Goal: Information Seeking & Learning: Learn about a topic

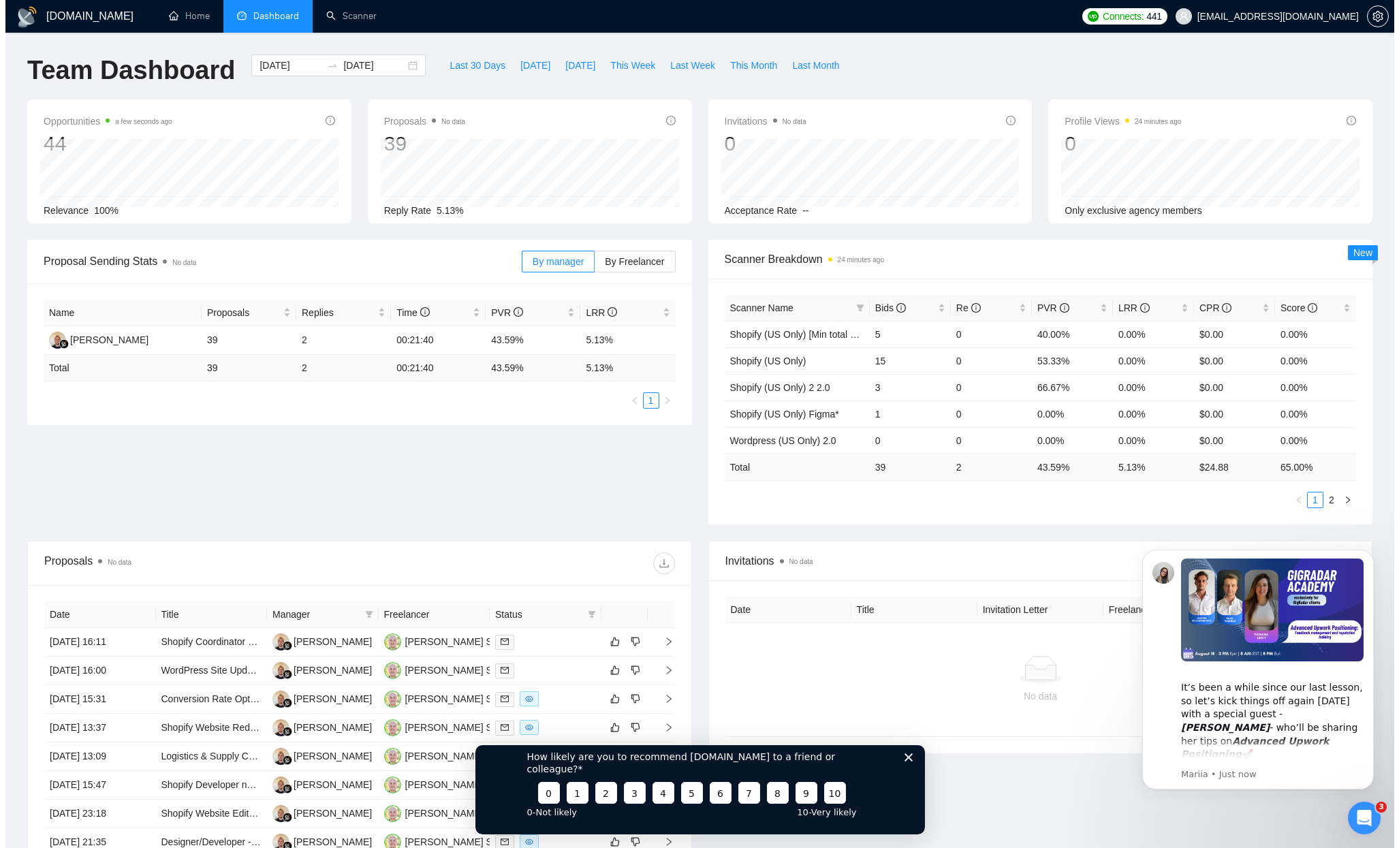
scroll to position [83, 0]
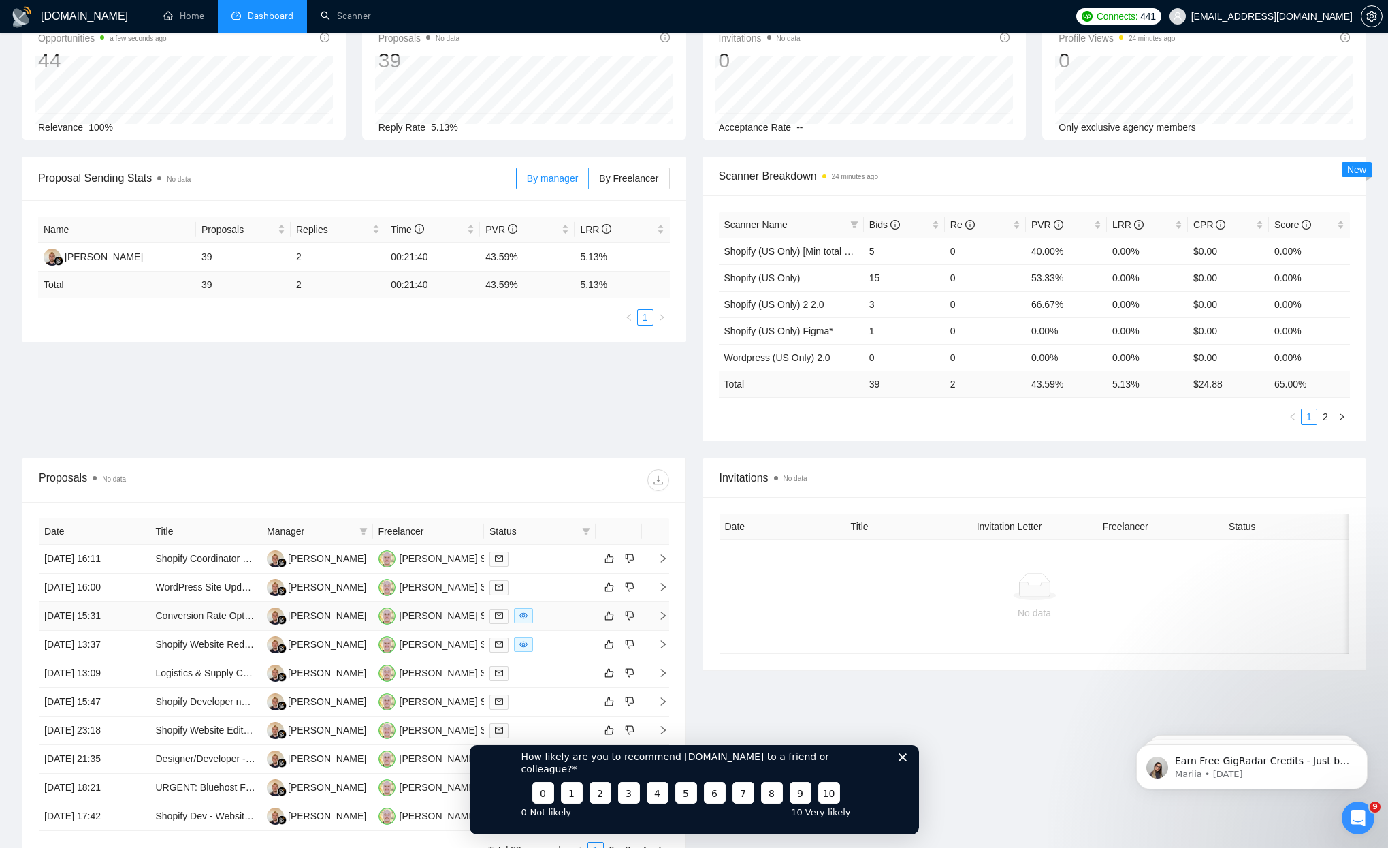
click at [225, 623] on td "Conversion Rate Optimization (CRO) Manager for Ecom Website – Data-Driven Websi…" at bounding box center [206, 616] width 112 height 29
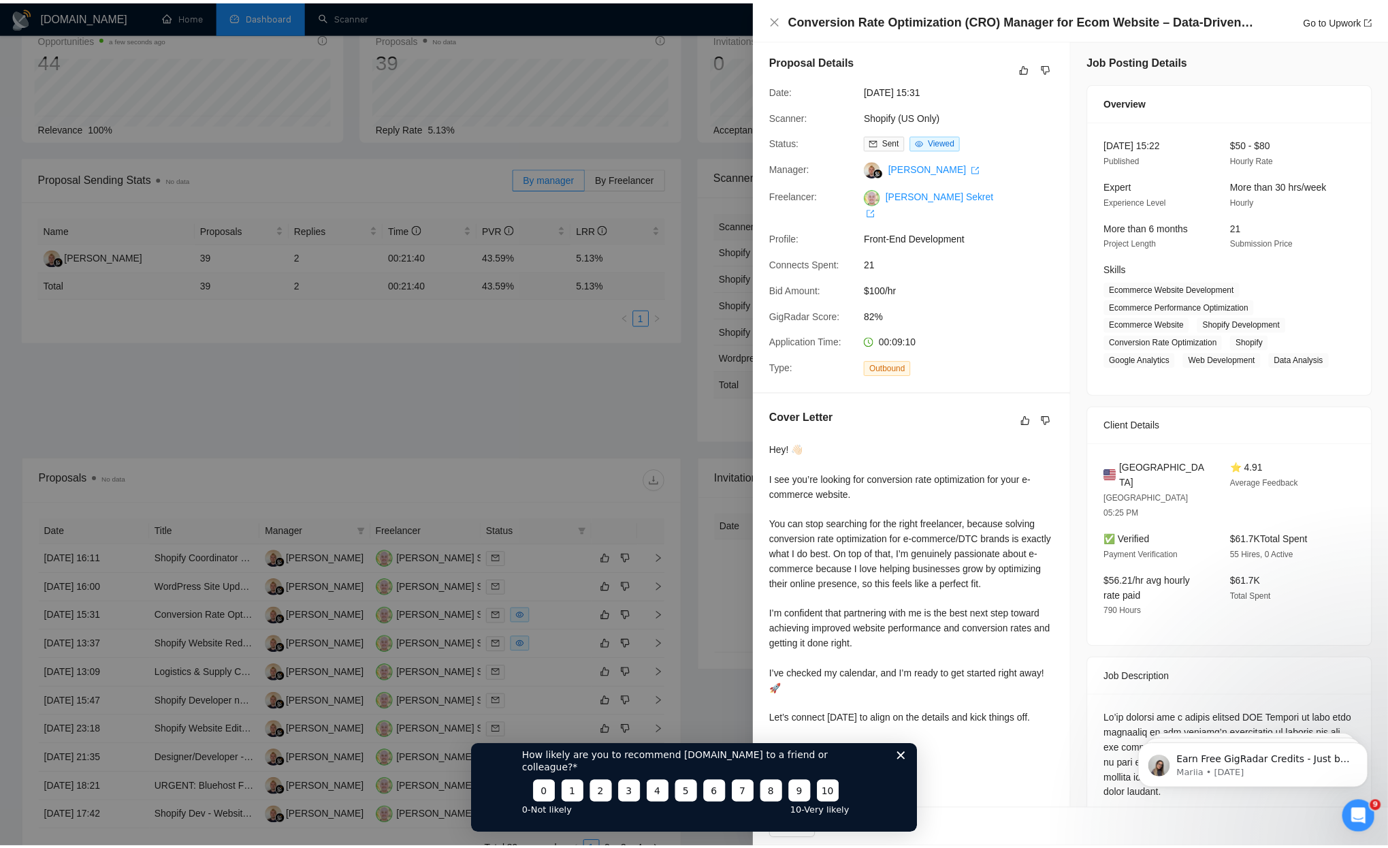
scroll to position [0, 0]
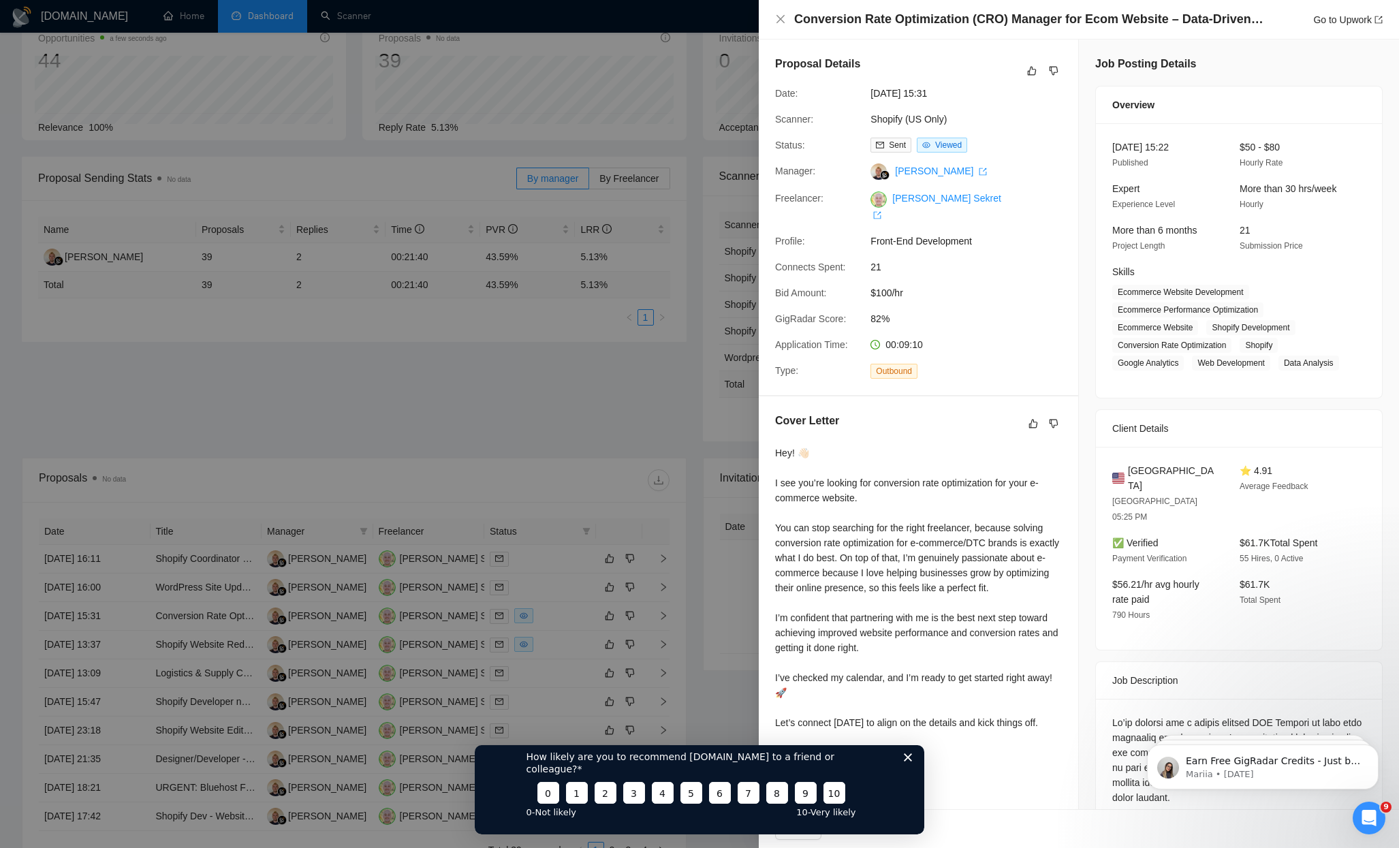
click at [460, 482] on div at bounding box center [699, 424] width 1399 height 848
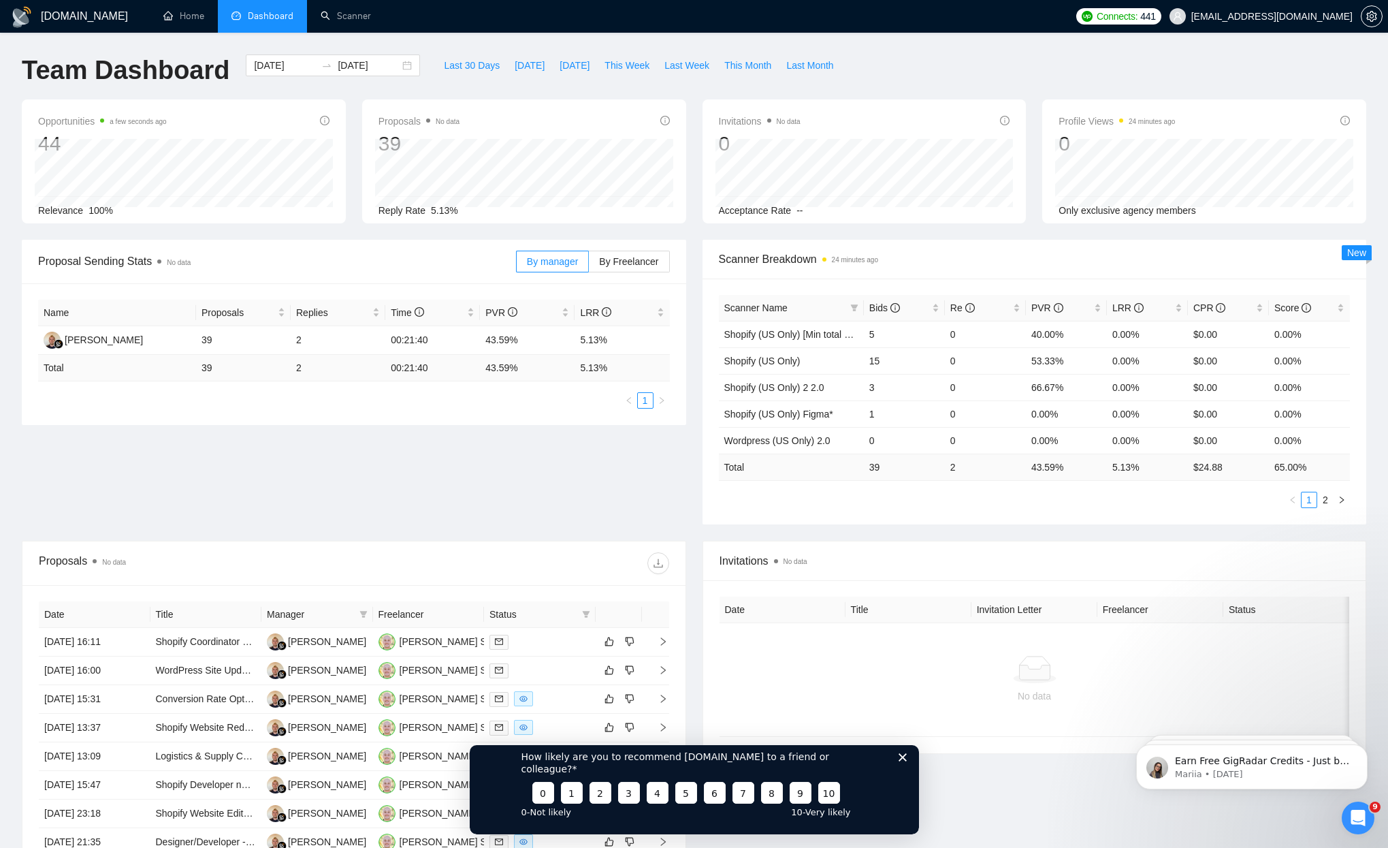
scroll to position [232, 0]
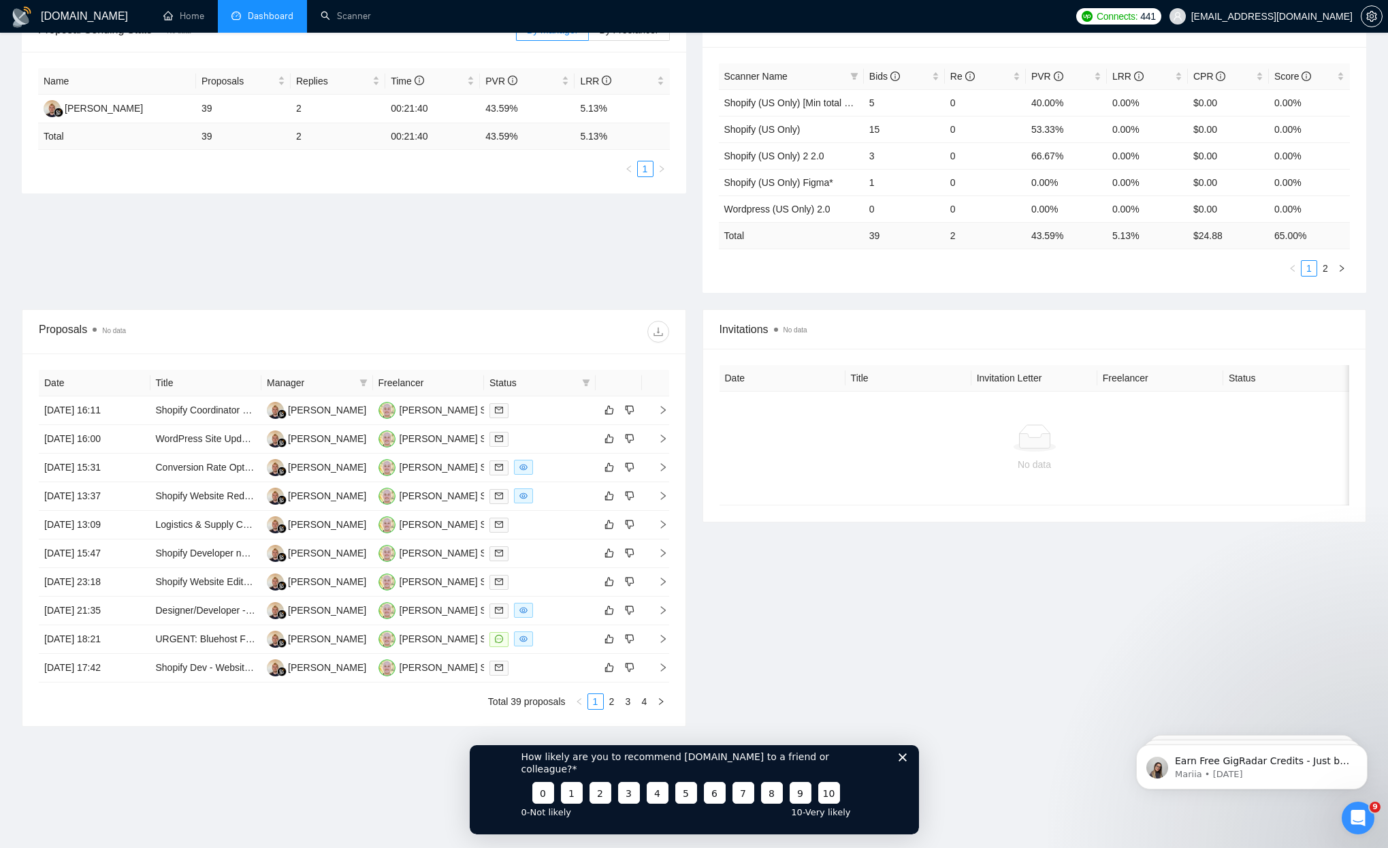
click at [898, 761] on icon "Close survey" at bounding box center [902, 756] width 8 height 8
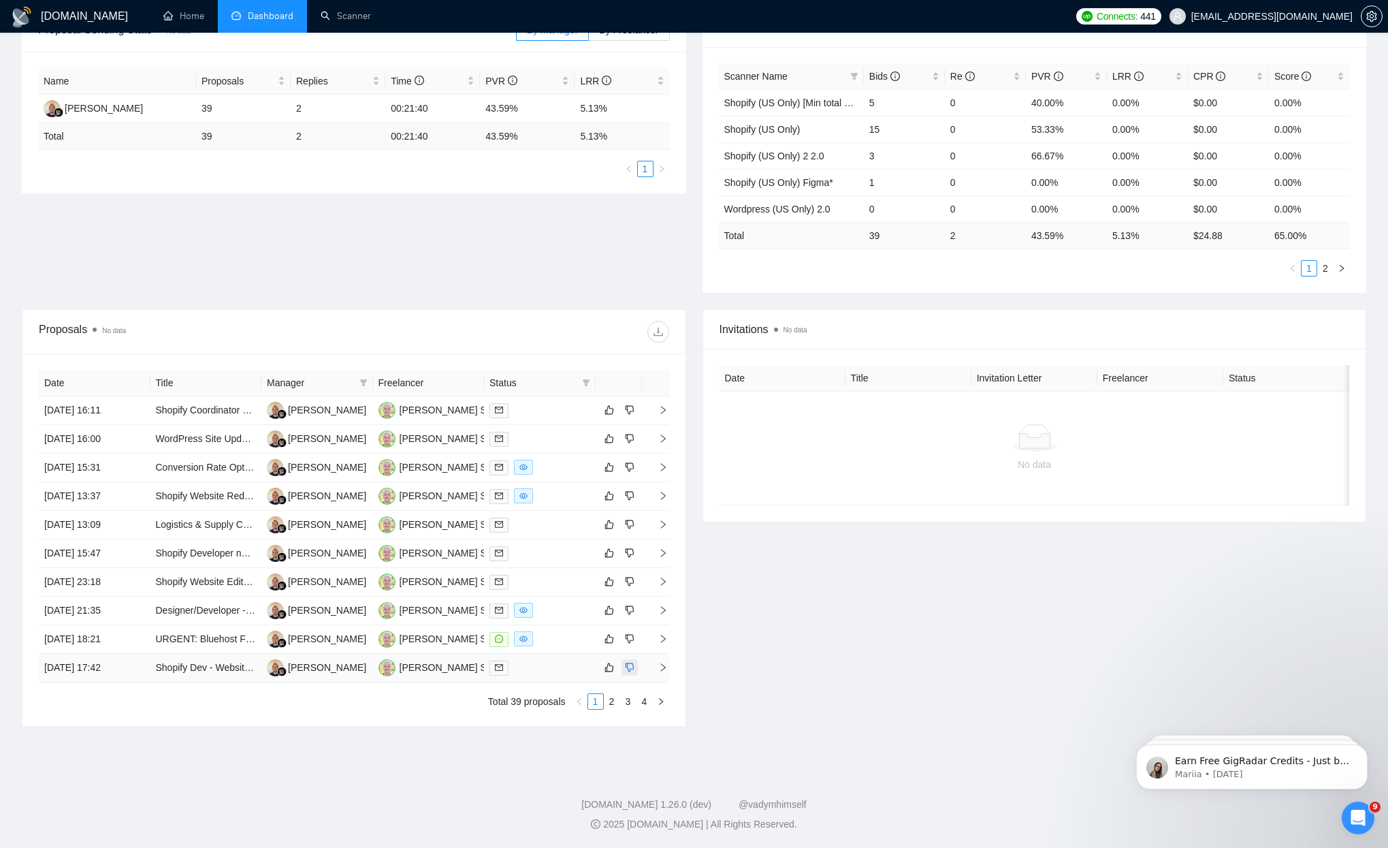
scroll to position [79, 0]
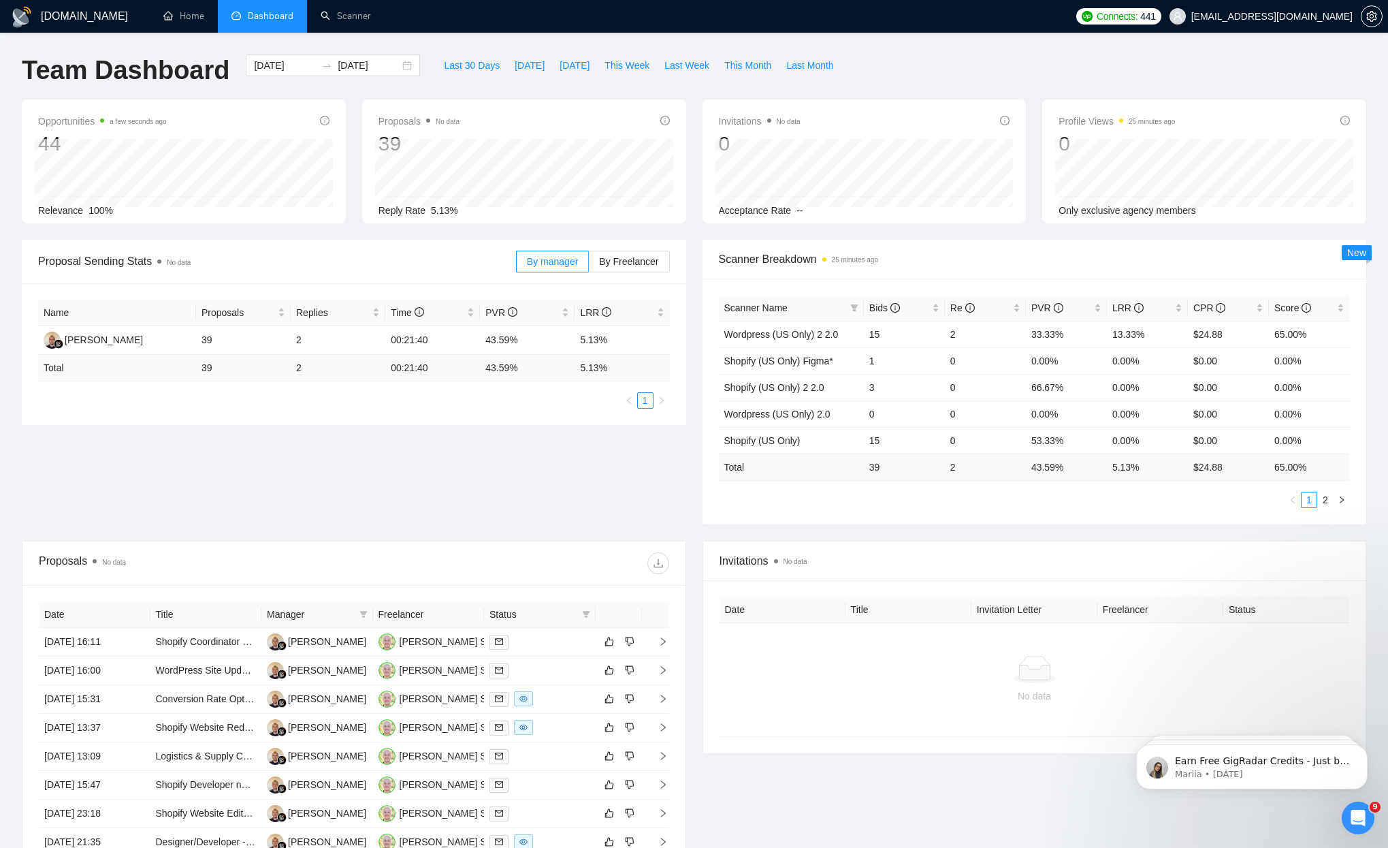
scroll to position [207, 0]
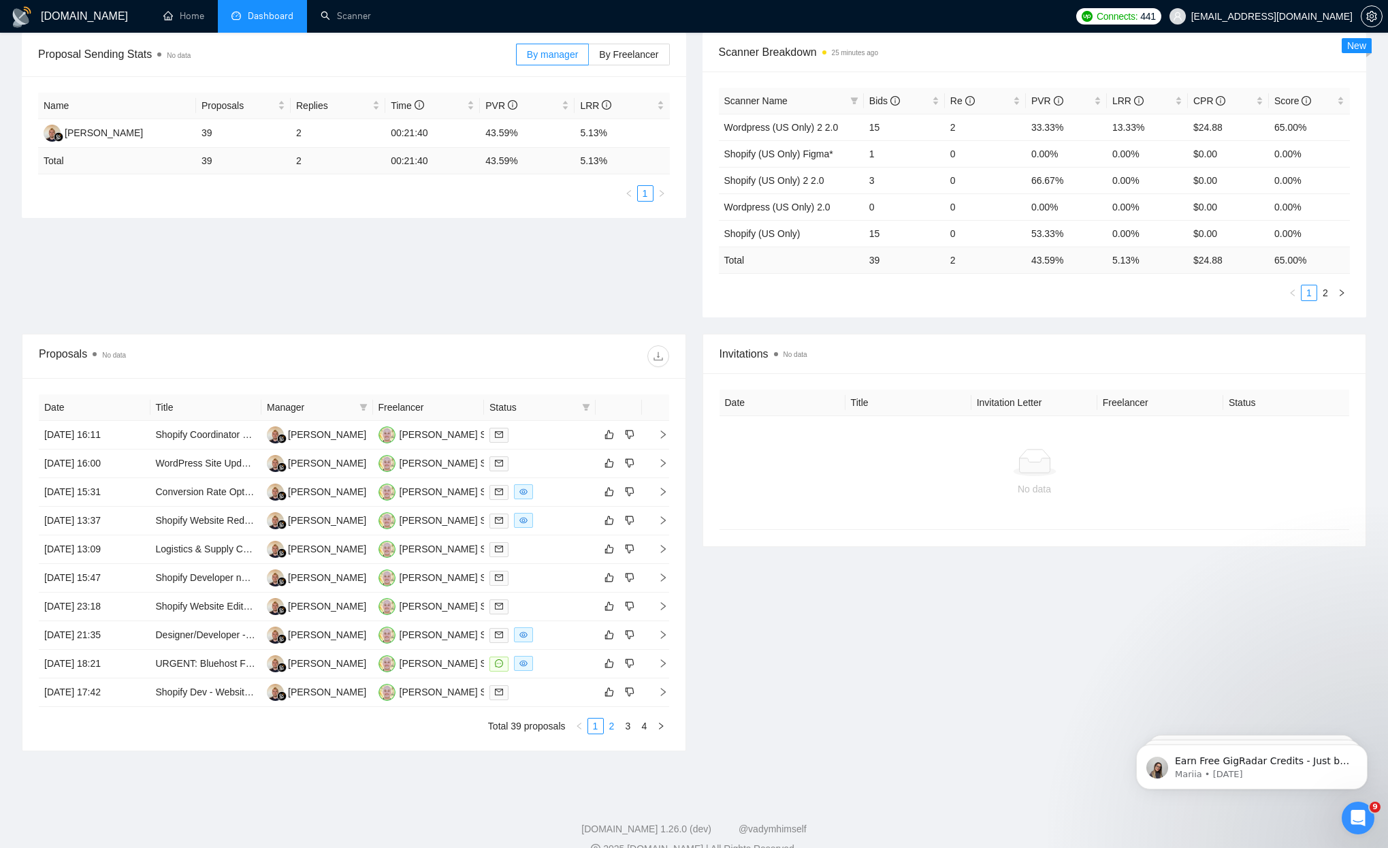
click at [613, 729] on link "2" at bounding box center [612, 725] width 15 height 15
click at [78, 401] on th "Date" at bounding box center [95, 407] width 112 height 27
click at [597, 727] on link "1" at bounding box center [595, 725] width 15 height 15
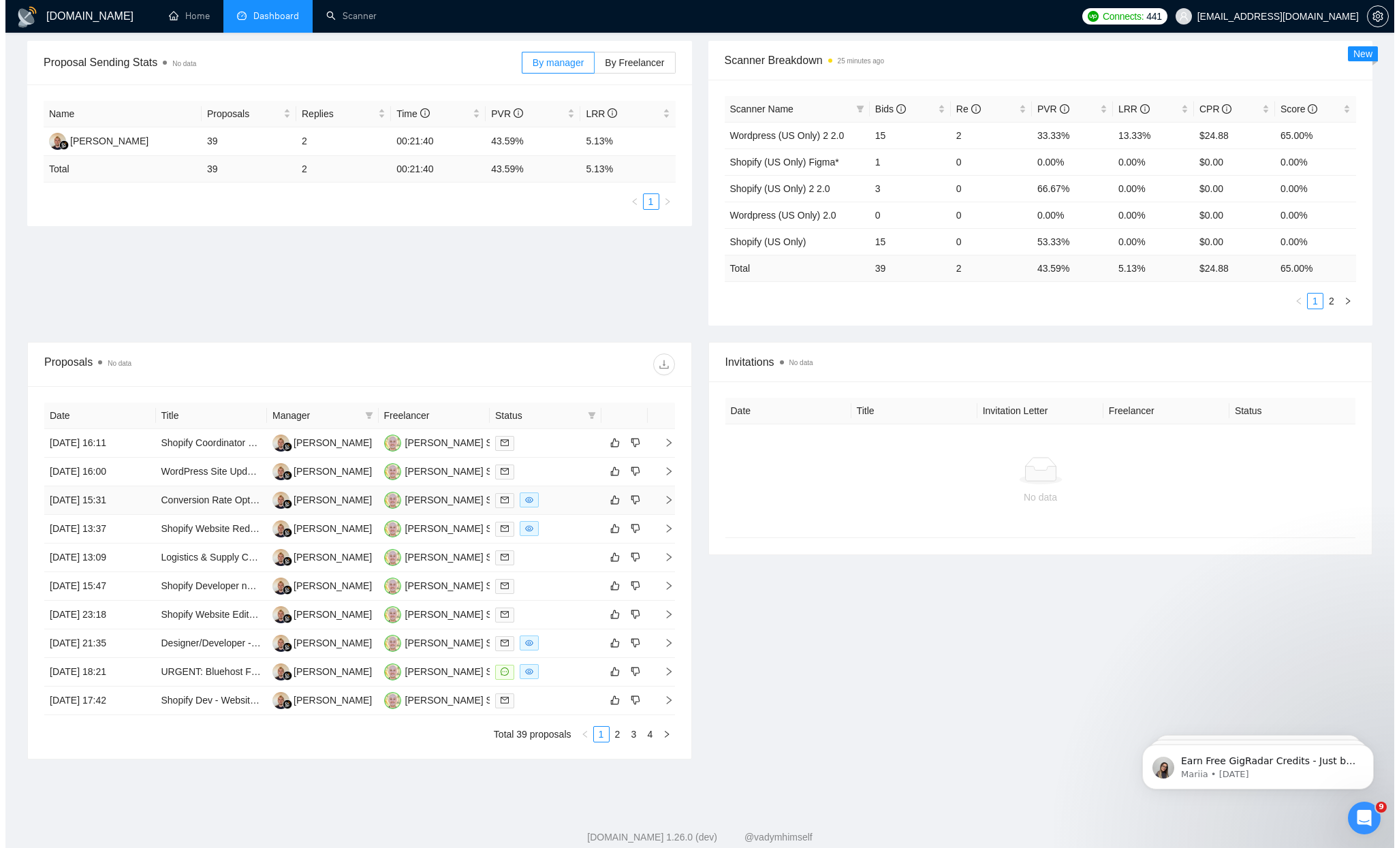
scroll to position [190, 0]
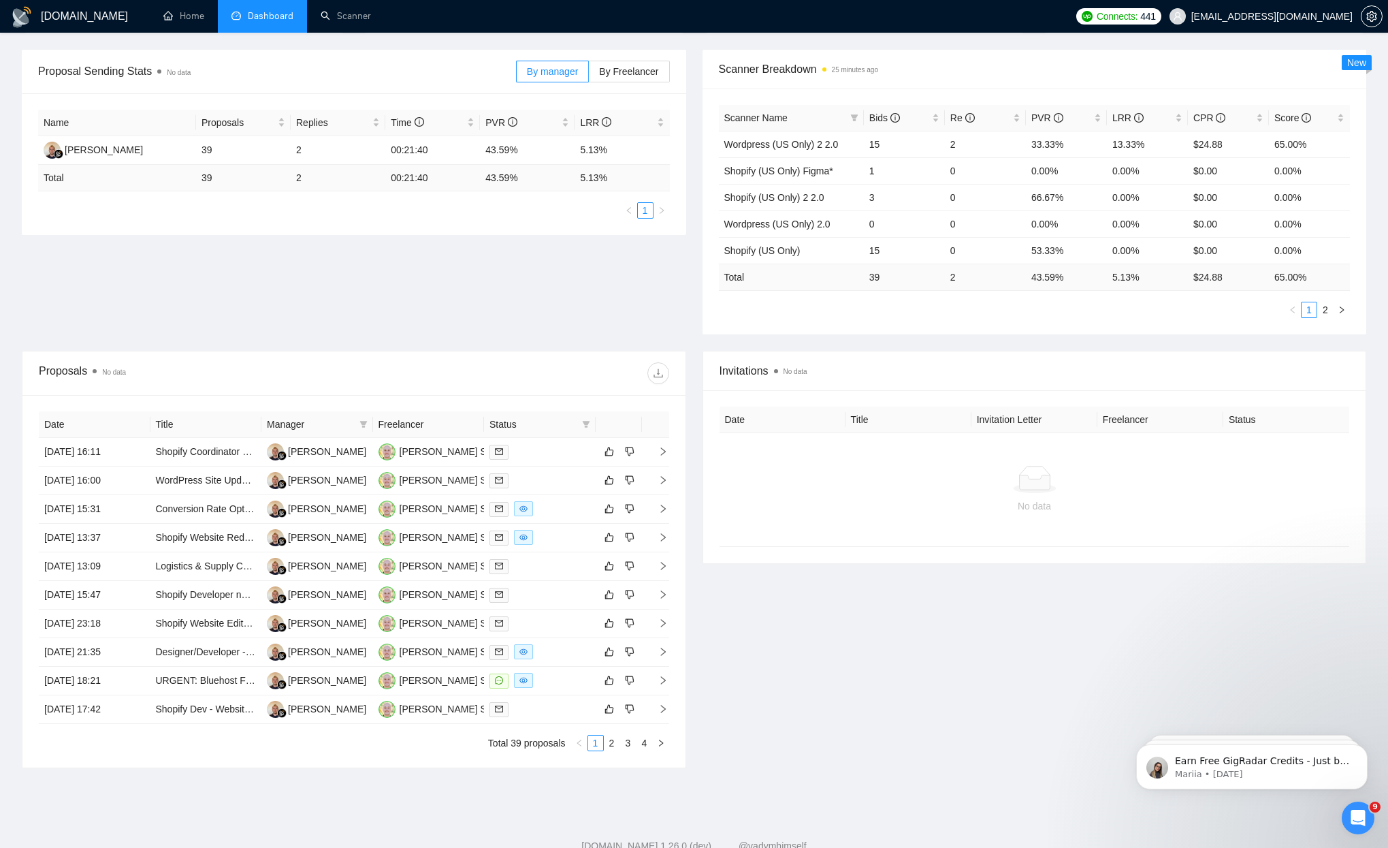
click at [101, 416] on th "Date" at bounding box center [95, 424] width 112 height 27
click at [93, 418] on th "Date" at bounding box center [95, 424] width 112 height 27
click at [88, 450] on td "[DATE] 16:11" at bounding box center [95, 452] width 112 height 29
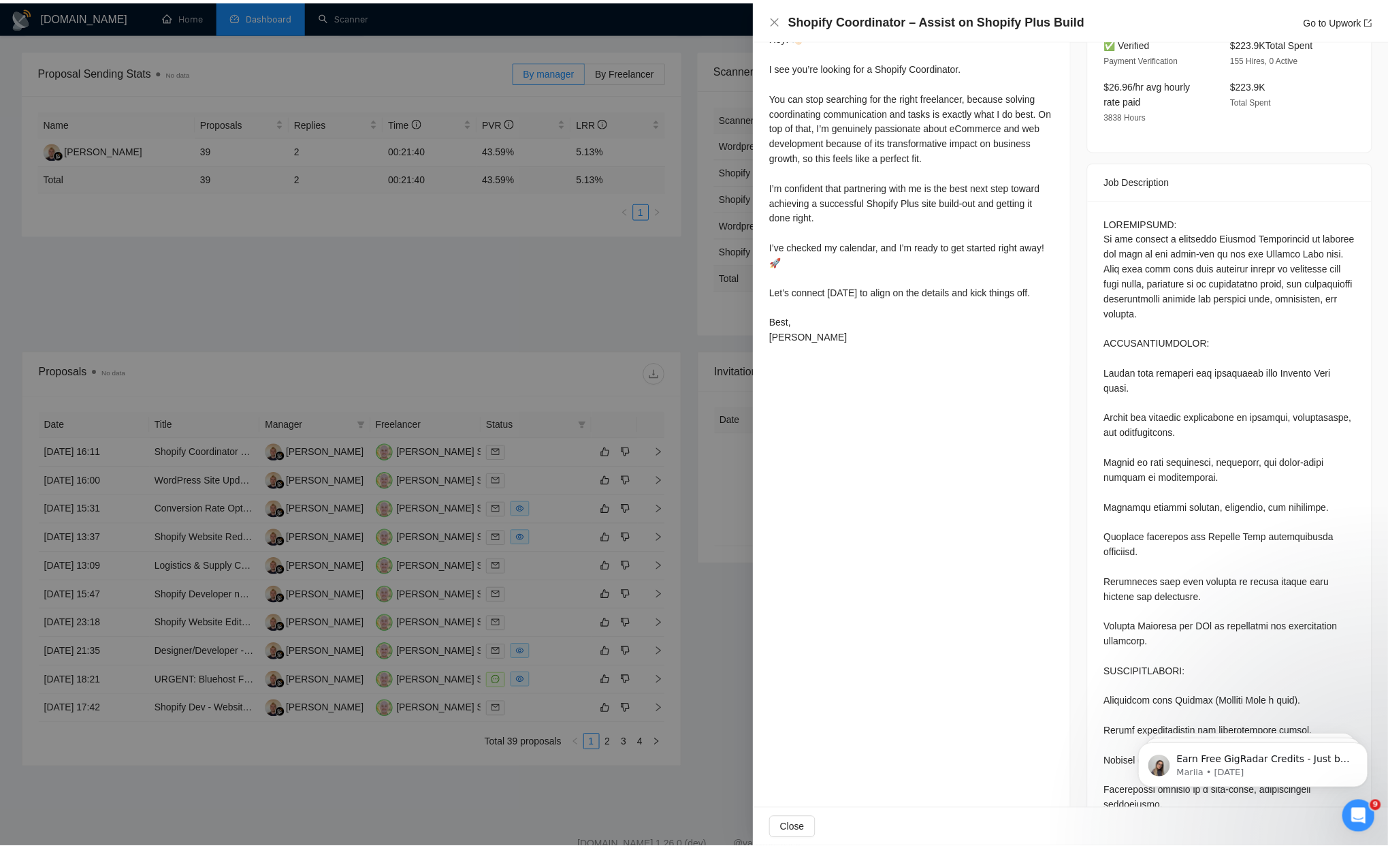
scroll to position [478, 0]
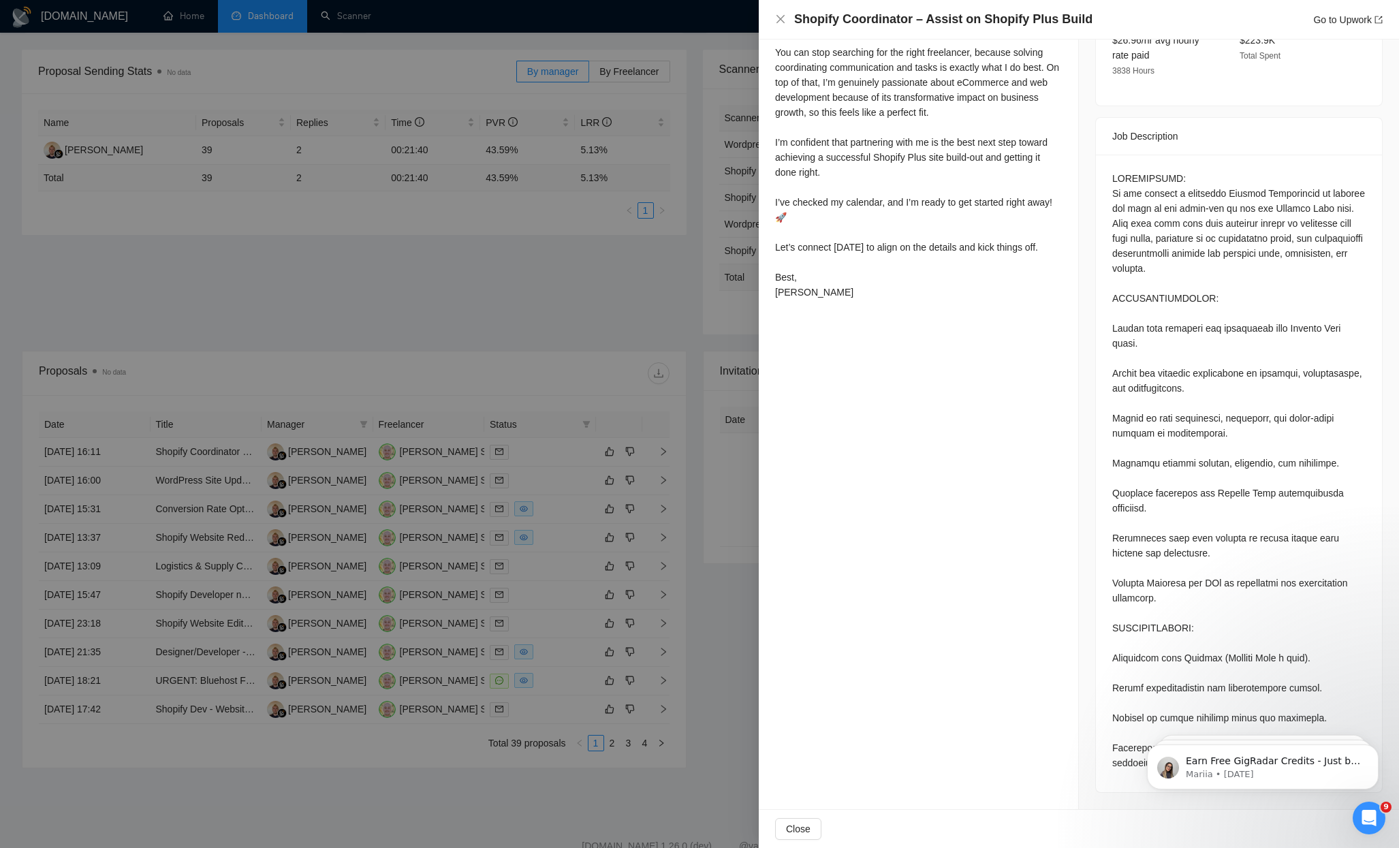
click at [477, 300] on div at bounding box center [699, 424] width 1399 height 848
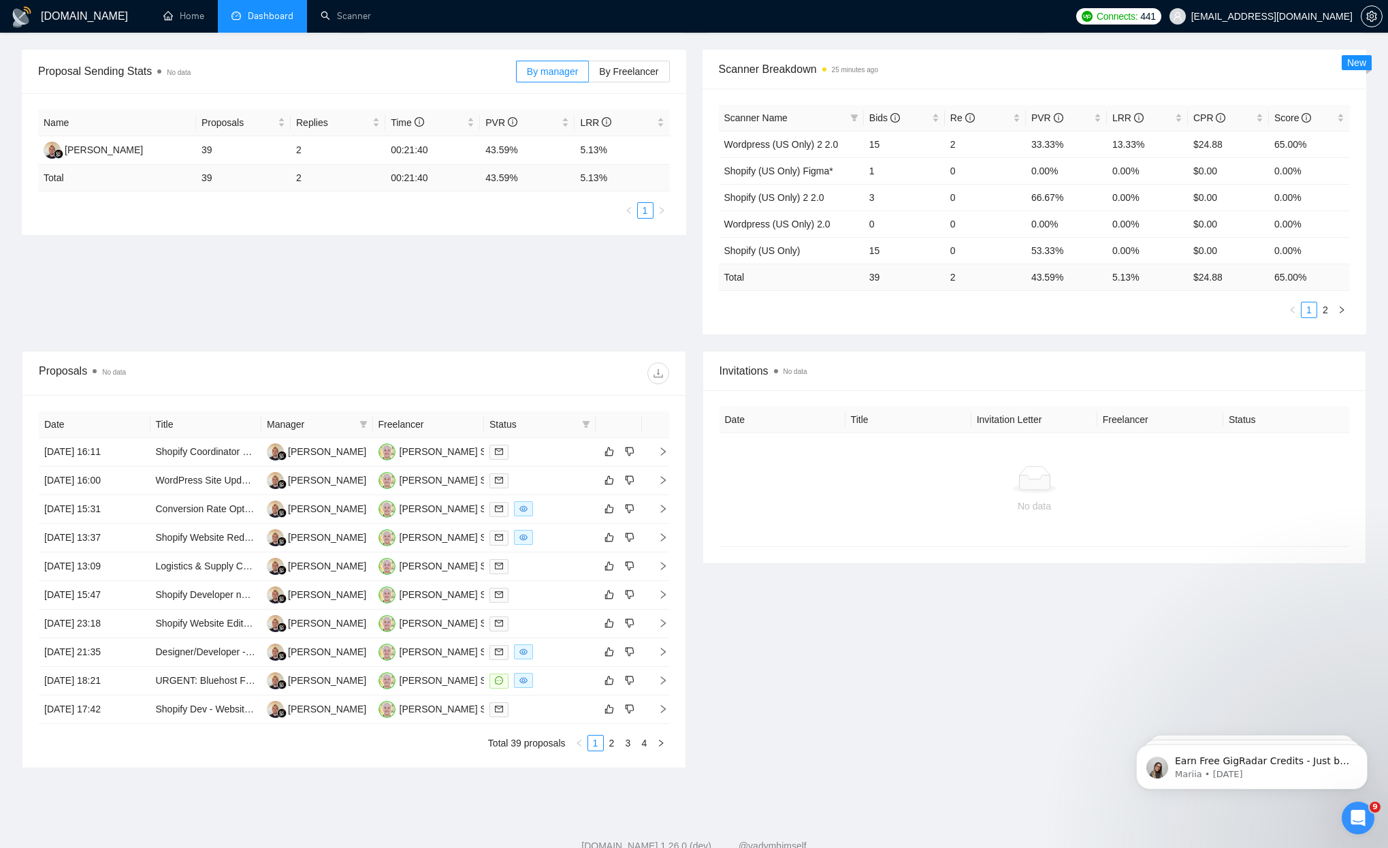
scroll to position [0, 0]
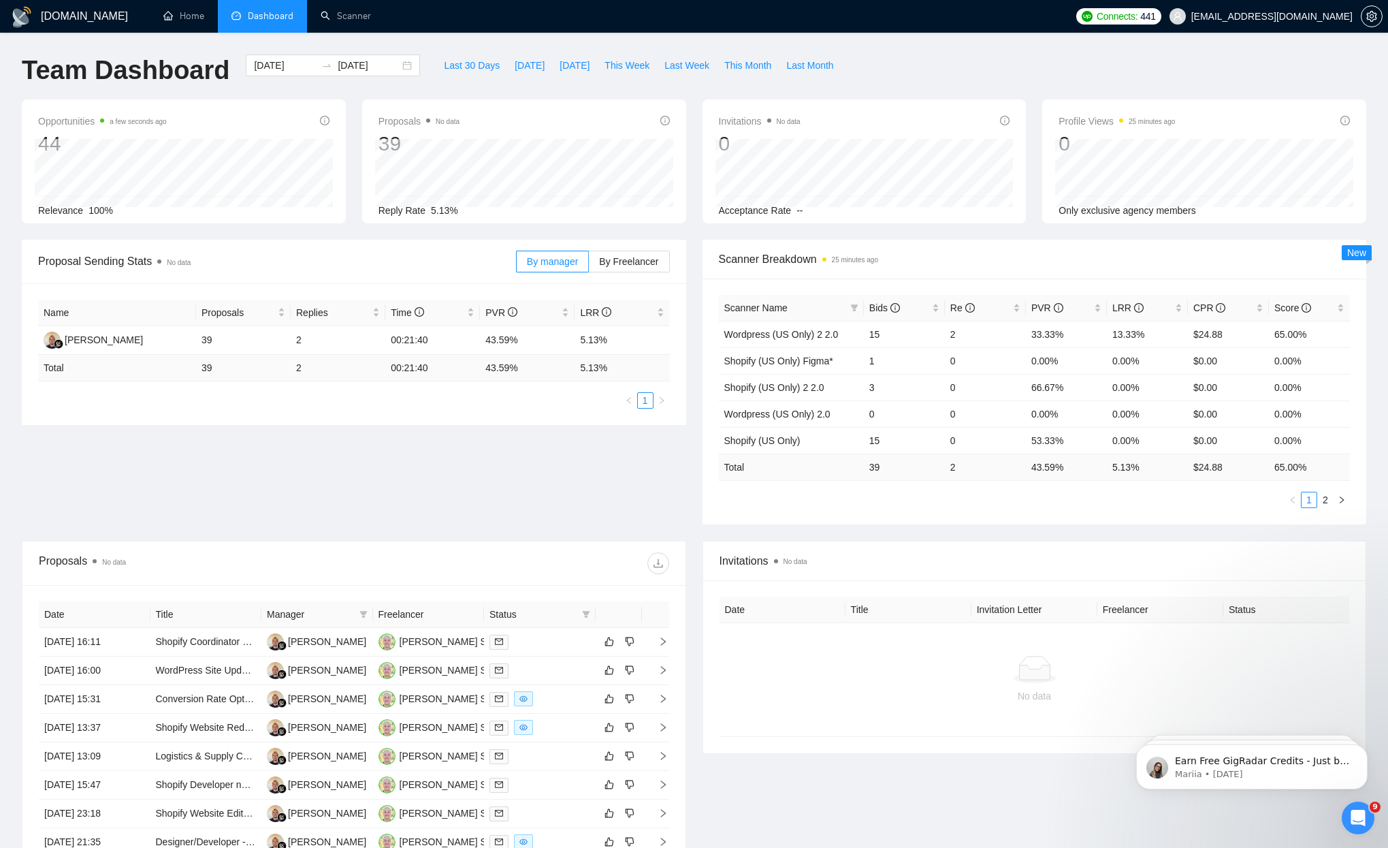
click at [812, 300] on span "Scanner Name" at bounding box center [785, 307] width 121 height 15
click at [920, 303] on span "Bids" at bounding box center [900, 307] width 60 height 15
